Goal: Check status: Check status

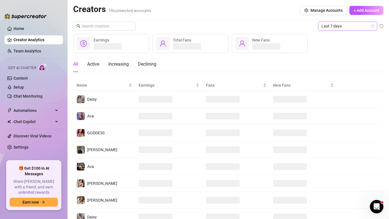
click at [333, 26] on span "Last 7 days" at bounding box center [347, 26] width 52 height 8
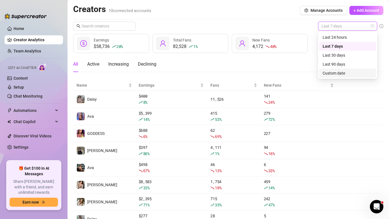
click at [337, 73] on div "Custom date" at bounding box center [347, 73] width 50 height 6
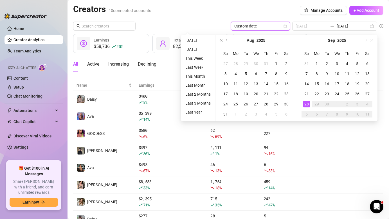
click at [307, 103] on div "28" at bounding box center [306, 104] width 7 height 7
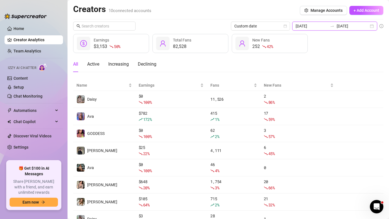
click at [321, 24] on input "[DATE]" at bounding box center [311, 26] width 32 height 6
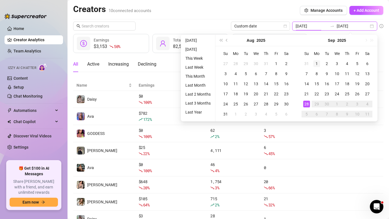
type input "[DATE]"
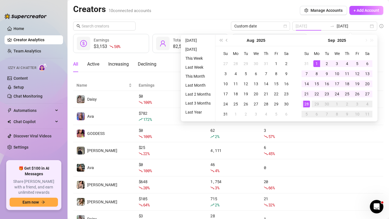
click at [317, 62] on div "1" at bounding box center [316, 63] width 7 height 7
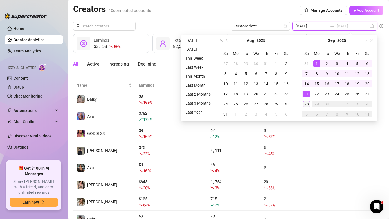
type input "[DATE]"
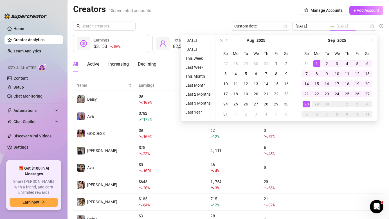
click at [307, 101] on div "28" at bounding box center [306, 104] width 7 height 7
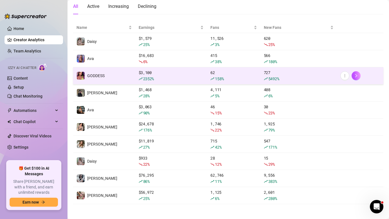
scroll to position [60, 0]
